Goal: Task Accomplishment & Management: Manage account settings

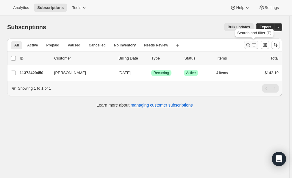
click at [251, 44] on icon "Search and filter results" at bounding box center [248, 45] width 6 height 6
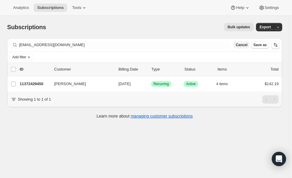
click at [244, 45] on span "Cancel" at bounding box center [242, 45] width 12 height 5
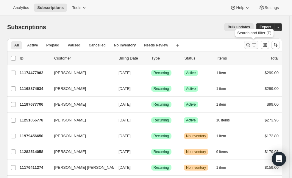
click at [250, 45] on icon "Search and filter results" at bounding box center [249, 45] width 4 height 4
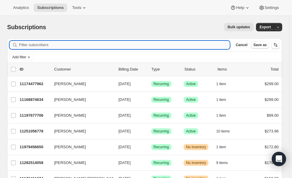
click at [170, 43] on input "Filter subscribers" at bounding box center [124, 45] width 211 height 8
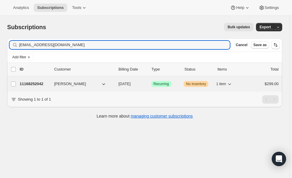
type input "up2tl@yahoo.com"
click at [26, 83] on p "11168252042" at bounding box center [35, 84] width 30 height 6
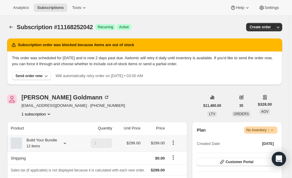
click at [161, 56] on p "This order was scheduled for Aug 10, 2025 and is now 2 days past due. Awtomic w…" at bounding box center [145, 61] width 266 height 12
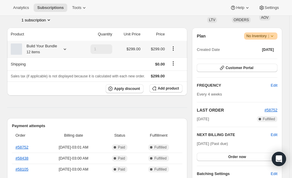
scroll to position [89, 0]
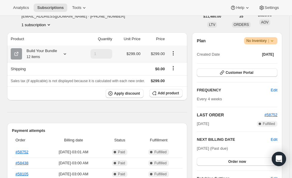
click at [65, 54] on icon at bounding box center [65, 54] width 6 height 6
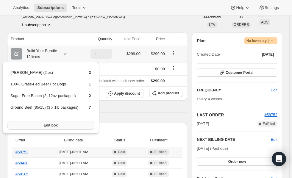
click at [48, 123] on span "Edit box" at bounding box center [51, 125] width 14 height 5
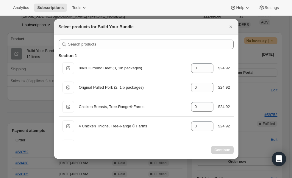
select select "gid://shopify/ProductVariant/45616736206986"
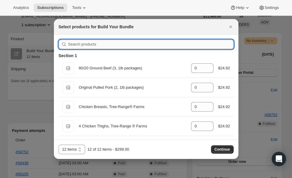
click at [170, 46] on input ":re4:" at bounding box center [151, 45] width 166 height 10
type input "c"
type input "7"
type input "2"
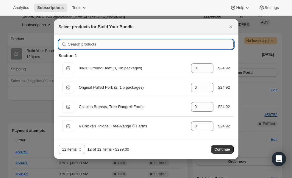
type input "0"
type input "ch"
type input "2"
type input "0"
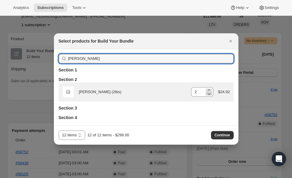
type input "chuck"
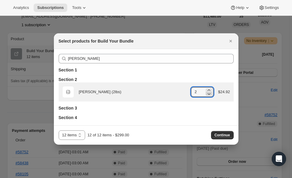
click at [210, 94] on icon ":re4:" at bounding box center [209, 94] width 6 height 6
type input "0"
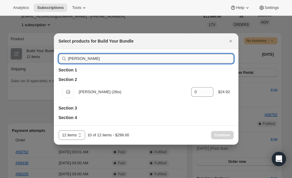
click at [169, 61] on input "chuck" at bounding box center [151, 59] width 166 height 10
click at [146, 60] on input "chuck" at bounding box center [151, 59] width 166 height 10
type input "ro"
type input "7"
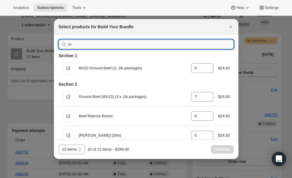
type input "roa"
type input "0"
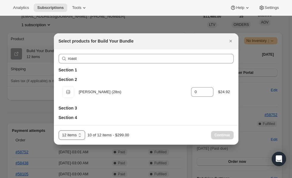
click at [80, 137] on select "6 items 12 items" at bounding box center [72, 135] width 27 height 10
click at [106, 110] on div "Section 3" at bounding box center [146, 108] width 175 height 6
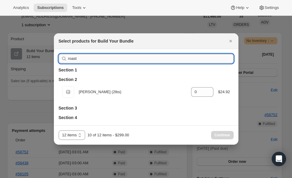
click at [156, 59] on input "roast" at bounding box center [151, 59] width 166 height 10
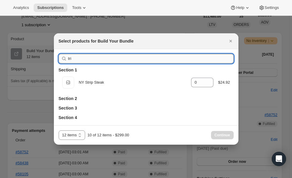
type input "tri"
click at [231, 42] on icon "Close" at bounding box center [230, 41] width 2 height 2
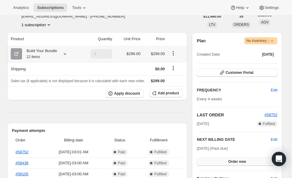
click at [237, 161] on span "Order now" at bounding box center [237, 161] width 18 height 5
click at [237, 161] on span "Click to confirm" at bounding box center [237, 161] width 27 height 5
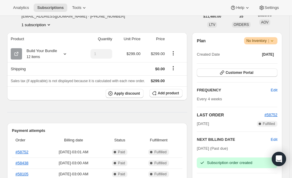
click at [204, 44] on div "Plan Warning No Inventory |" at bounding box center [237, 40] width 81 height 7
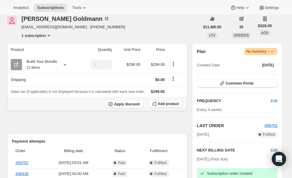
scroll to position [0, 0]
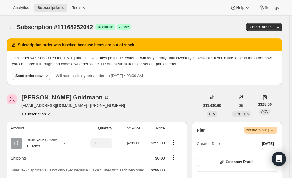
click at [25, 76] on div "Send order now" at bounding box center [28, 76] width 27 height 5
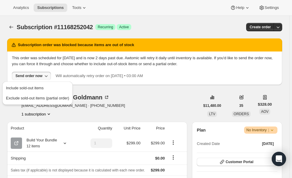
click at [101, 100] on div "Tami Goldmann up2tl@yahoo.com · +19206941448 1 subscription" at bounding box center [103, 105] width 193 height 23
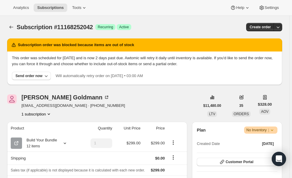
click at [177, 104] on div "Tami Goldmann up2tl@yahoo.com · +19206941448 1 subscription" at bounding box center [103, 105] width 193 height 23
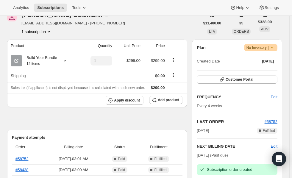
scroll to position [83, 0]
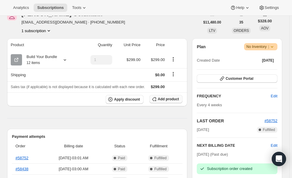
click at [161, 99] on span "Add product" at bounding box center [168, 99] width 21 height 5
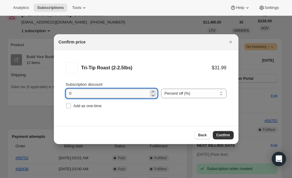
click at [103, 91] on input "0" at bounding box center [107, 94] width 83 height 10
type input "100"
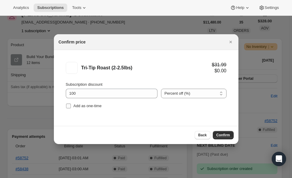
click at [68, 106] on input "Add as one-time" at bounding box center [68, 106] width 5 height 5
checkbox input "true"
click at [220, 135] on span "Confirm" at bounding box center [223, 135] width 14 height 5
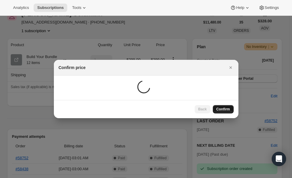
scroll to position [83, 0]
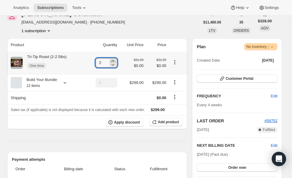
click at [114, 60] on icon at bounding box center [113, 61] width 6 height 6
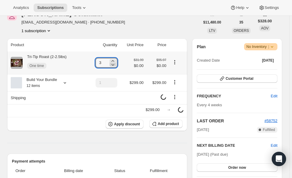
click at [114, 65] on icon at bounding box center [112, 65] width 3 height 2
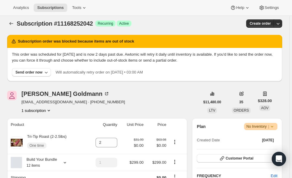
scroll to position [10, 0]
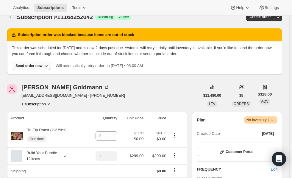
click at [38, 66] on div "Send order now" at bounding box center [28, 65] width 27 height 5
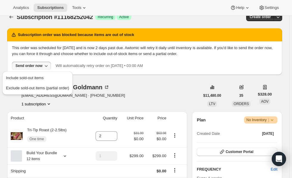
drag, startPoint x: 96, startPoint y: 96, endPoint x: 146, endPoint y: 109, distance: 51.1
click at [121, 98] on div "Tami Goldmann up2tl@yahoo.com · +19206941448 1 subscription" at bounding box center [103, 95] width 193 height 23
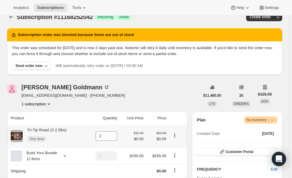
click at [176, 134] on icon "Product actions" at bounding box center [175, 136] width 6 height 6
click at [172, 148] on span "Remove" at bounding box center [172, 147] width 14 height 4
type input "0"
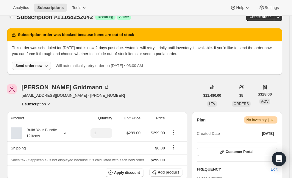
click at [30, 67] on div "Send order now" at bounding box center [28, 65] width 27 height 5
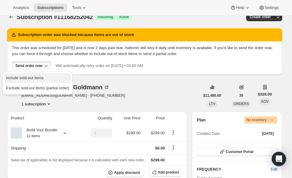
click at [32, 79] on span "Include sold-out items" at bounding box center [25, 78] width 38 height 4
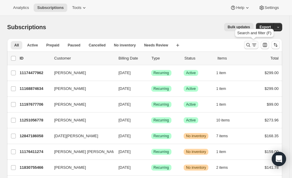
click at [251, 46] on icon "Search and filter results" at bounding box center [248, 45] width 6 height 6
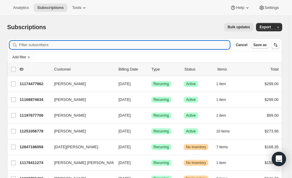
click at [153, 44] on input "Filter subscribers" at bounding box center [124, 45] width 211 height 8
paste input "[EMAIL_ADDRESS][DOMAIN_NAME]"
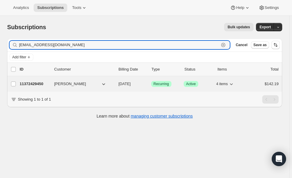
type input "[EMAIL_ADDRESS][DOMAIN_NAME]"
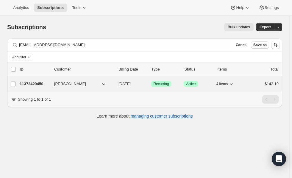
click at [38, 84] on p "11372429450" at bounding box center [35, 84] width 30 height 6
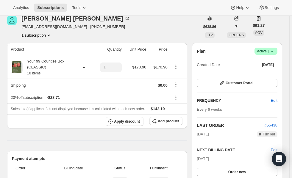
scroll to position [26, 0]
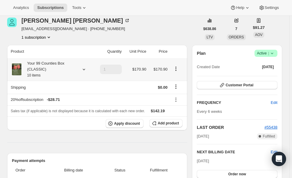
click at [84, 69] on icon at bounding box center [84, 69] width 2 height 1
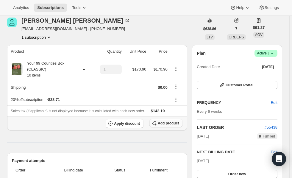
click at [163, 125] on span "Add product" at bounding box center [168, 123] width 21 height 5
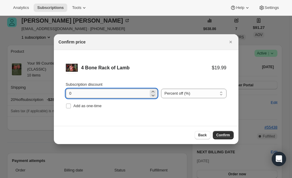
click at [115, 95] on input "0" at bounding box center [107, 94] width 83 height 10
type input "20"
click at [68, 105] on input "Add as one-time" at bounding box center [68, 106] width 5 height 5
checkbox input "true"
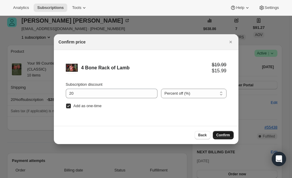
click at [222, 135] on span "Confirm" at bounding box center [223, 135] width 14 height 5
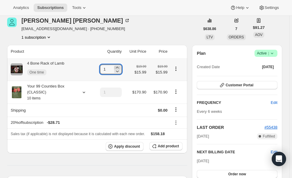
click at [119, 65] on icon at bounding box center [117, 68] width 6 height 6
type input "2"
click at [176, 68] on icon "Product actions" at bounding box center [176, 69] width 6 height 6
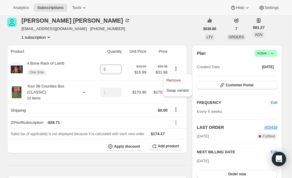
click at [175, 53] on th at bounding box center [178, 51] width 18 height 13
click at [164, 146] on span "Add product" at bounding box center [168, 146] width 21 height 5
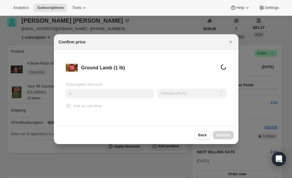
scroll to position [0, 0]
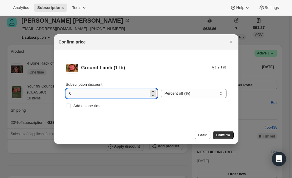
click at [131, 94] on input "0" at bounding box center [107, 94] width 83 height 10
type input "20"
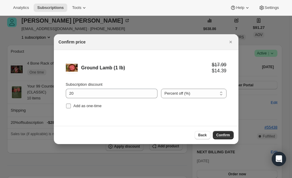
click at [69, 105] on input "Add as one-time" at bounding box center [68, 106] width 5 height 5
click at [67, 105] on input "Add as one-time" at bounding box center [68, 106] width 5 height 5
checkbox input "false"
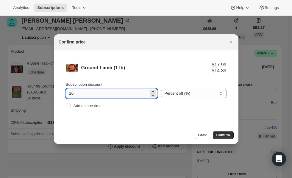
click at [84, 94] on input "20" at bounding box center [107, 94] width 83 height 10
type input "2"
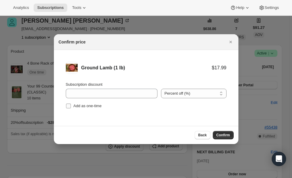
click at [68, 105] on input "Add as one-time" at bounding box center [68, 106] width 5 height 5
checkbox input "true"
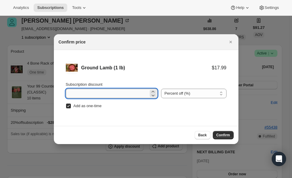
click at [81, 94] on input "Subscription discount" at bounding box center [107, 94] width 83 height 10
type input "20"
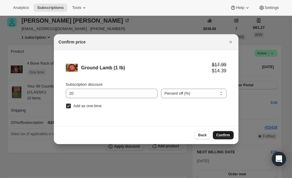
click at [219, 135] on span "Confirm" at bounding box center [223, 135] width 14 height 5
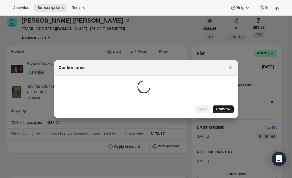
scroll to position [26, 0]
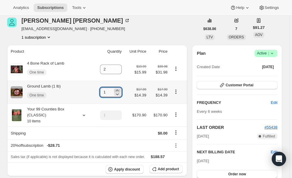
click at [118, 90] on icon at bounding box center [117, 91] width 6 height 6
type input "2"
